Goal: Task Accomplishment & Management: Use online tool/utility

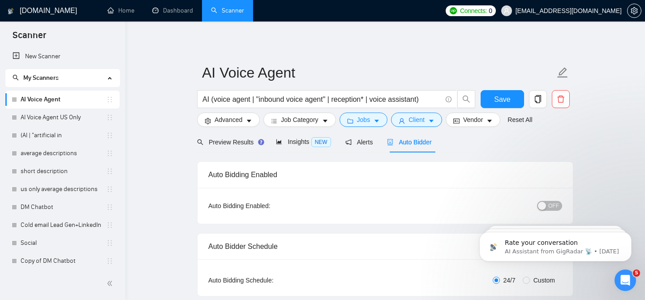
click at [416, 143] on span "Auto Bidder" at bounding box center [409, 142] width 44 height 7
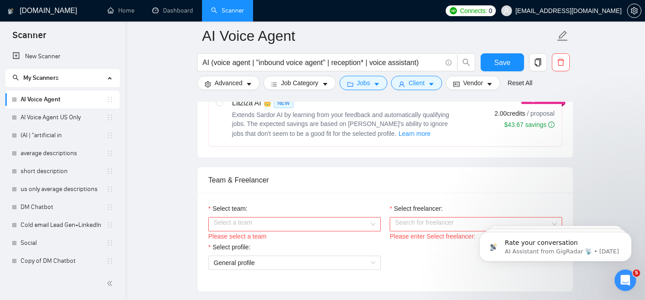
scroll to position [385, 0]
click at [319, 225] on input "Select team:" at bounding box center [292, 222] width 156 height 13
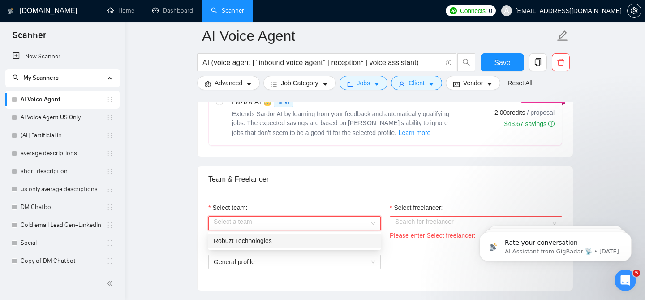
click at [295, 239] on div "Robuzt Technologies" at bounding box center [295, 241] width 162 height 10
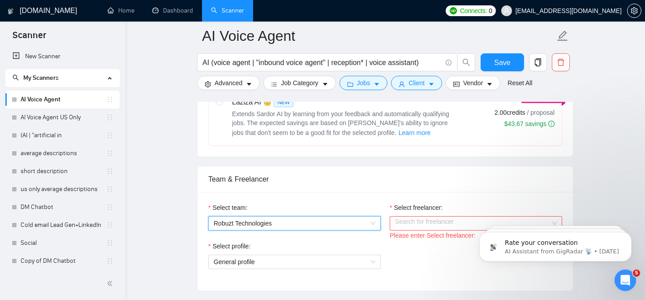
click at [402, 223] on input "Select freelancer:" at bounding box center [473, 222] width 156 height 13
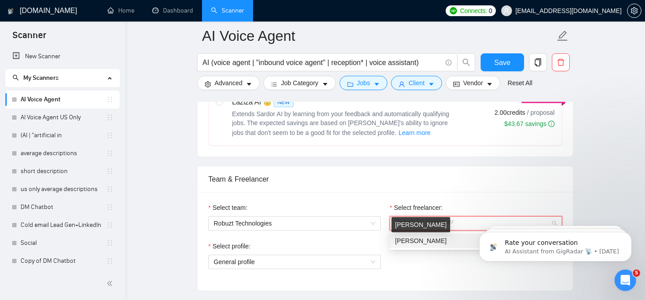
click at [402, 242] on span "[PERSON_NAME]" at bounding box center [421, 240] width 52 height 7
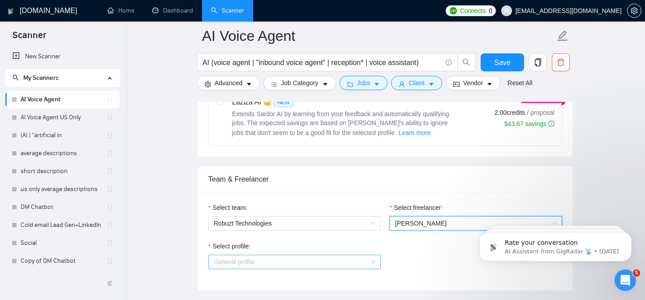
click at [321, 260] on span "General profile" at bounding box center [295, 261] width 162 height 13
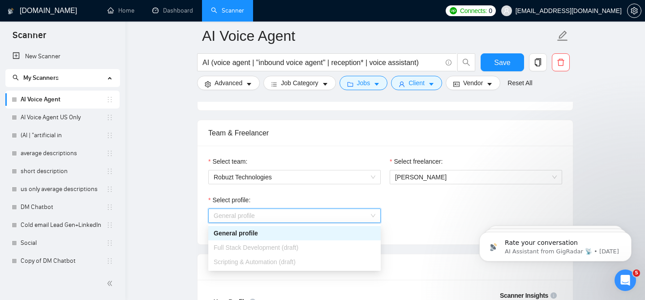
scroll to position [441, 0]
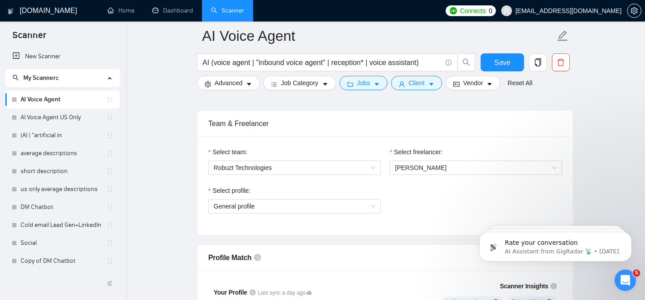
click at [419, 204] on div "Select profile: General profile" at bounding box center [385, 205] width 363 height 39
click at [343, 202] on span "General profile" at bounding box center [295, 205] width 162 height 13
click at [419, 203] on div "Select profile: General profile" at bounding box center [385, 205] width 363 height 39
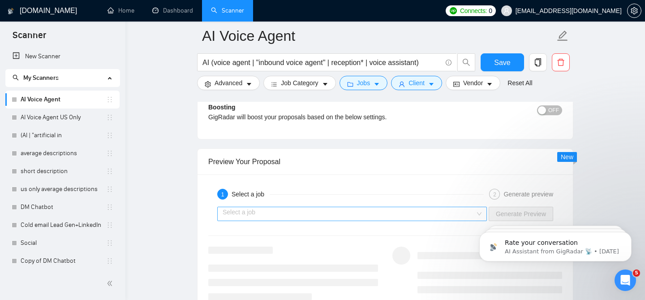
scroll to position [1610, 0]
click at [271, 215] on input "search" at bounding box center [349, 213] width 253 height 13
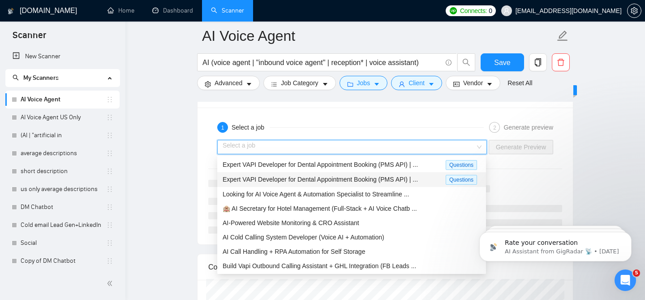
scroll to position [1681, 0]
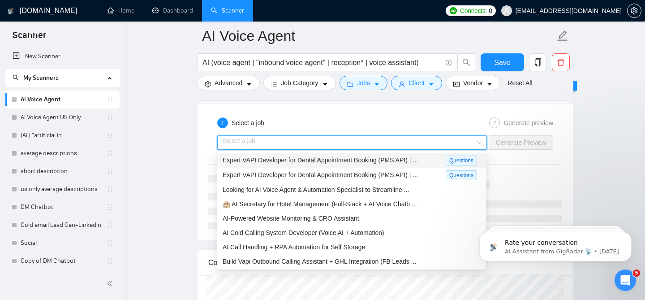
click at [290, 160] on span "Expert VAPI Developer for Dental Appointment Booking (PMS API) | ..." at bounding box center [320, 159] width 195 height 7
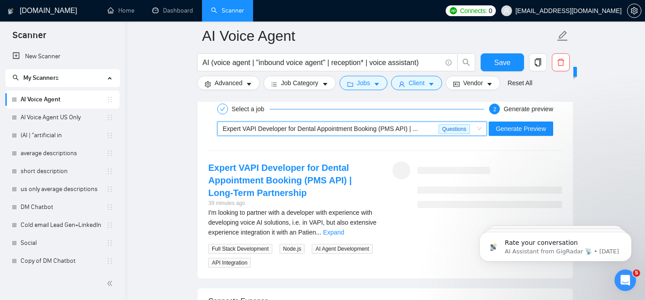
scroll to position [1682, 0]
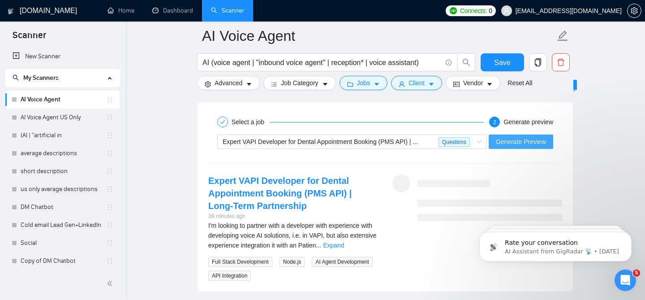
click at [524, 140] on span "Generate Preview" at bounding box center [521, 142] width 50 height 10
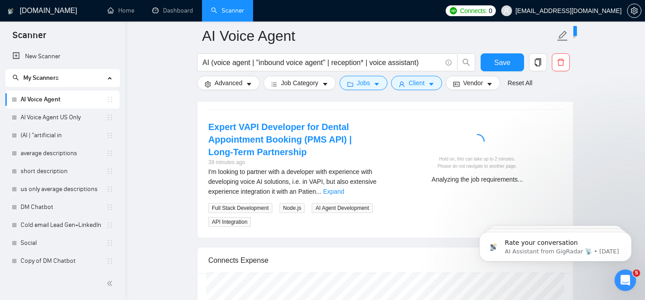
scroll to position [1736, 0]
click at [630, 283] on div "Open Intercom Messenger" at bounding box center [625, 279] width 30 height 30
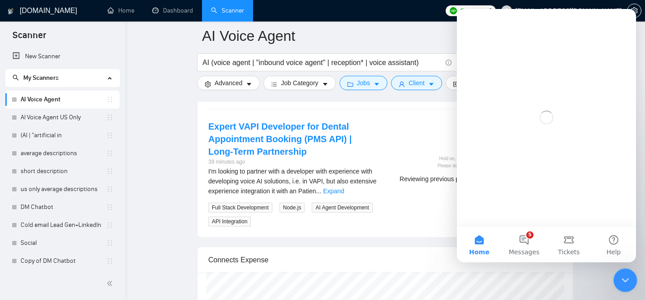
scroll to position [0, 0]
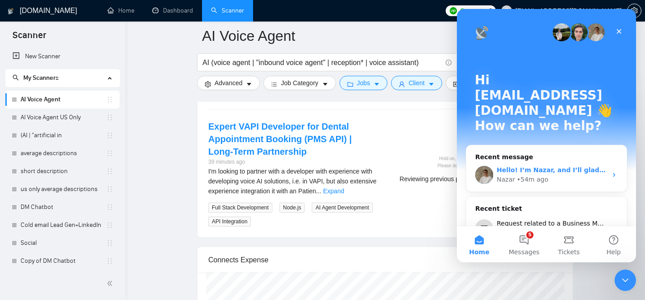
click at [566, 175] on div "Nazar • 54m ago" at bounding box center [552, 179] width 110 height 9
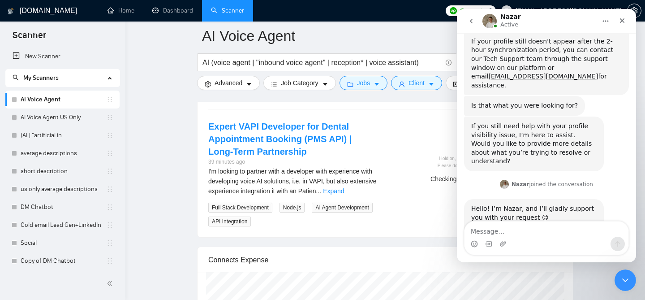
scroll to position [284, 0]
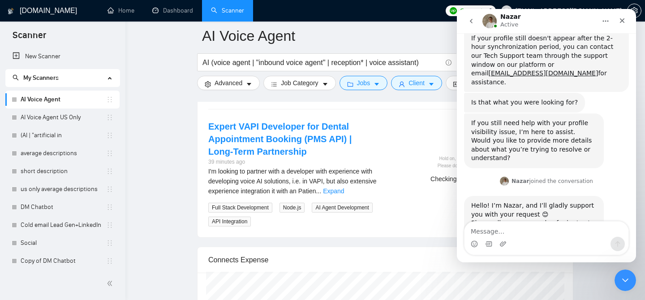
click at [586, 25] on div "Nazar Active" at bounding box center [540, 21] width 114 height 16
click at [602, 21] on icon "Home" at bounding box center [605, 20] width 7 height 7
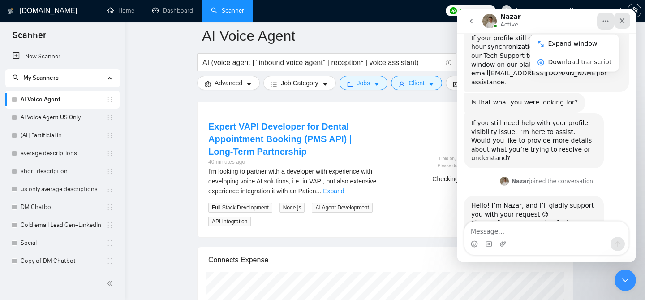
click at [620, 23] on icon "Close" at bounding box center [622, 20] width 7 height 7
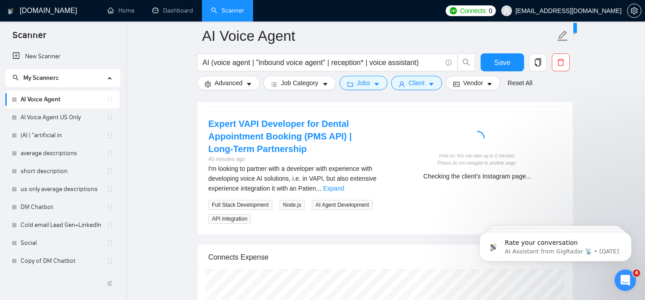
scroll to position [1738, 0]
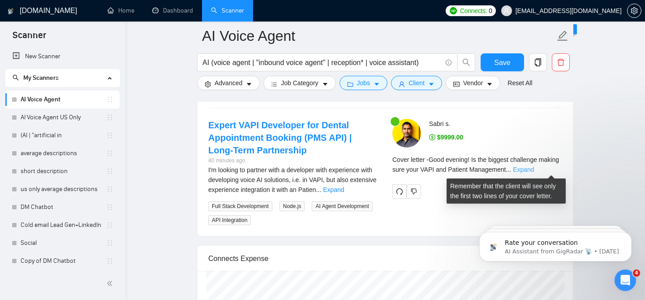
click at [534, 169] on link "Expand" at bounding box center [523, 169] width 21 height 7
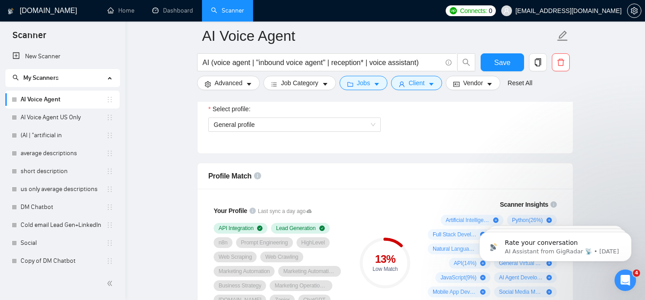
scroll to position [462, 0]
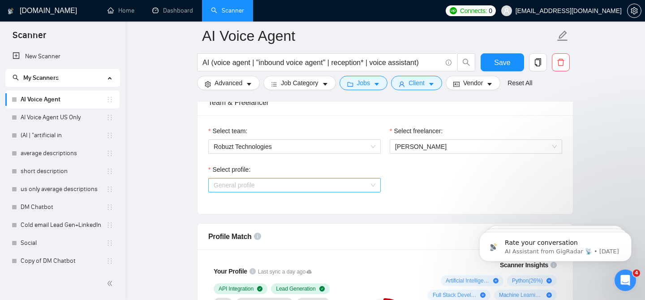
click at [331, 181] on span "General profile" at bounding box center [295, 184] width 162 height 13
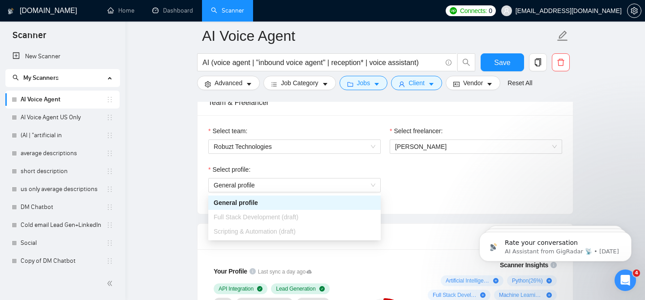
click at [444, 196] on div "Select profile: General profile" at bounding box center [385, 183] width 363 height 39
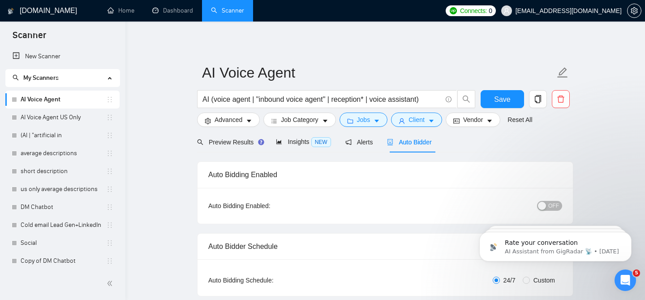
scroll to position [357, 0]
